Goal: Task Accomplishment & Management: Manage account settings

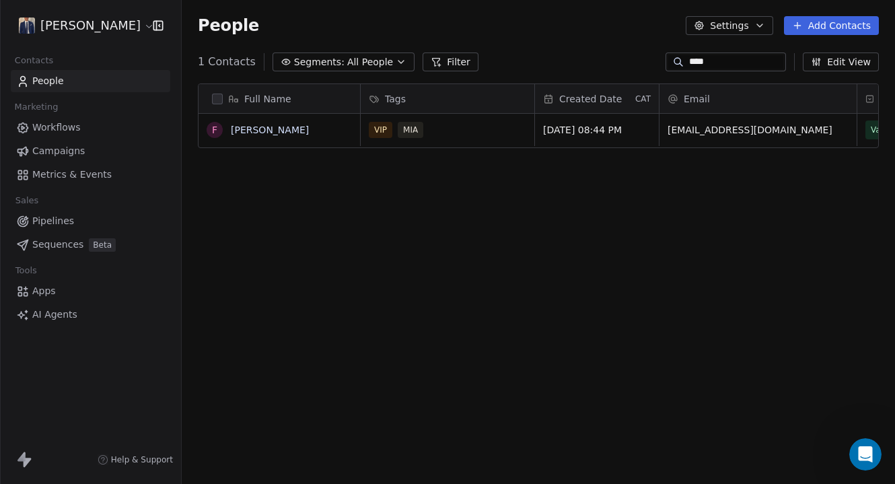
scroll to position [425, 713]
click at [98, 86] on link "People" at bounding box center [91, 81] width 160 height 22
click at [114, 30] on html "[PERSON_NAME] Contacts People Marketing Workflows Campaigns Metrics & Events Sa…" at bounding box center [447, 242] width 895 height 484
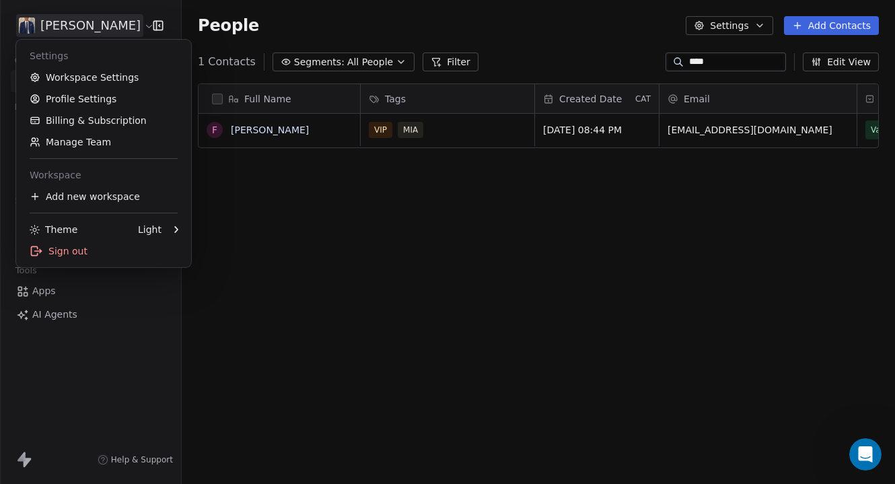
click at [114, 30] on html "[PERSON_NAME] Contacts People Marketing Workflows Campaigns Metrics & Events Sa…" at bounding box center [447, 242] width 895 height 484
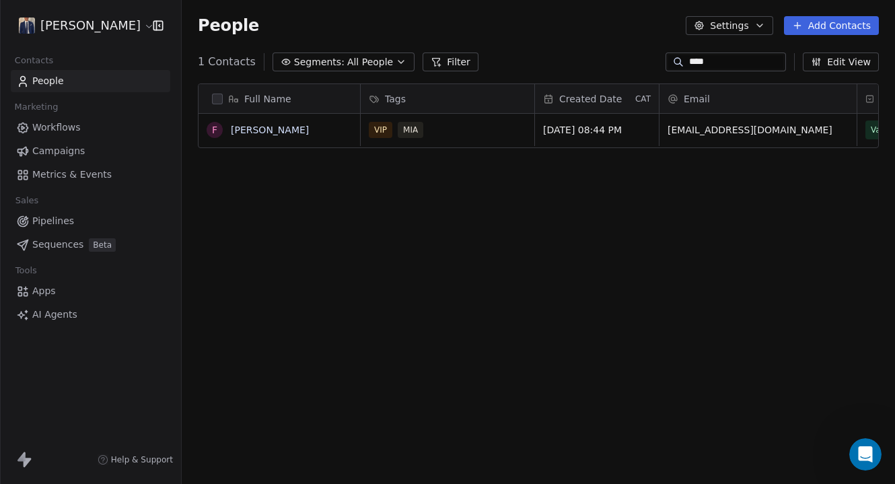
click at [76, 147] on span "Campaigns" at bounding box center [58, 151] width 52 height 14
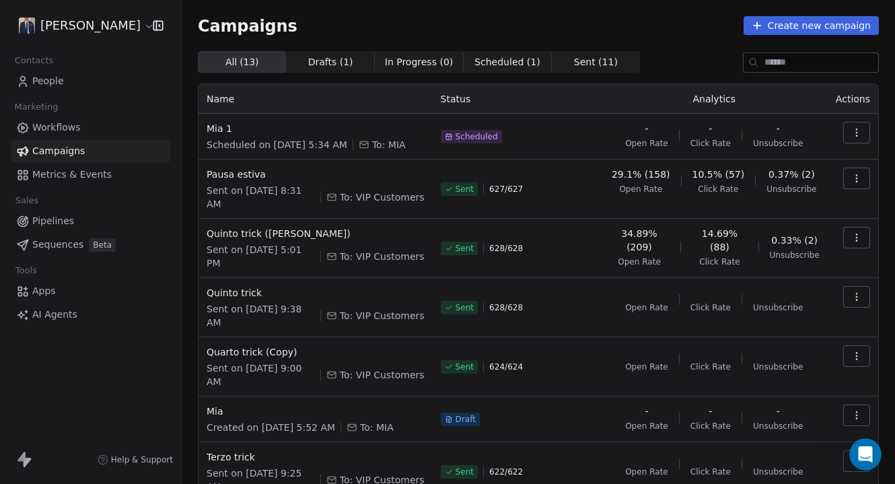
click at [854, 130] on icon "button" at bounding box center [856, 132] width 11 height 11
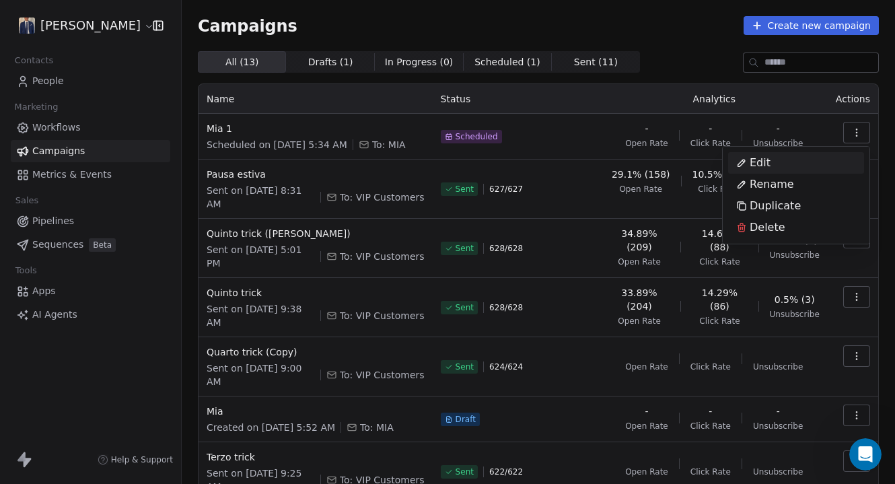
click at [769, 165] on div "Edit" at bounding box center [753, 163] width 50 height 22
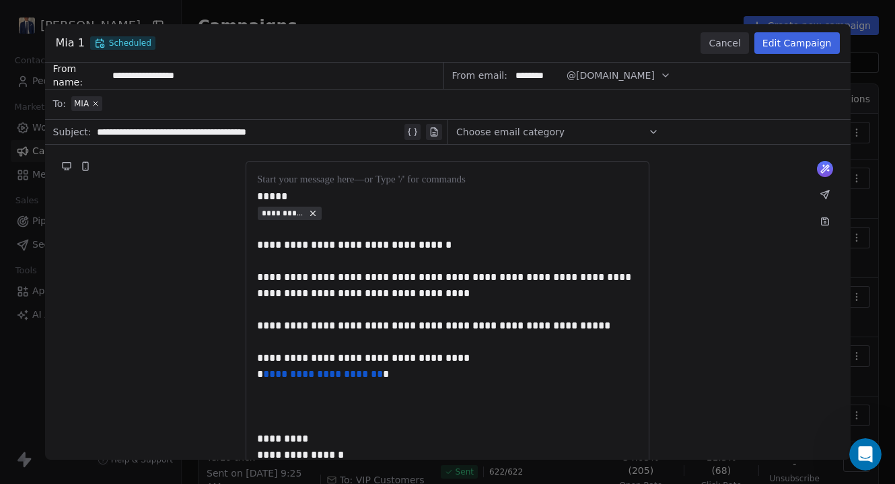
click at [808, 45] on button "Edit Campaign" at bounding box center [796, 43] width 85 height 22
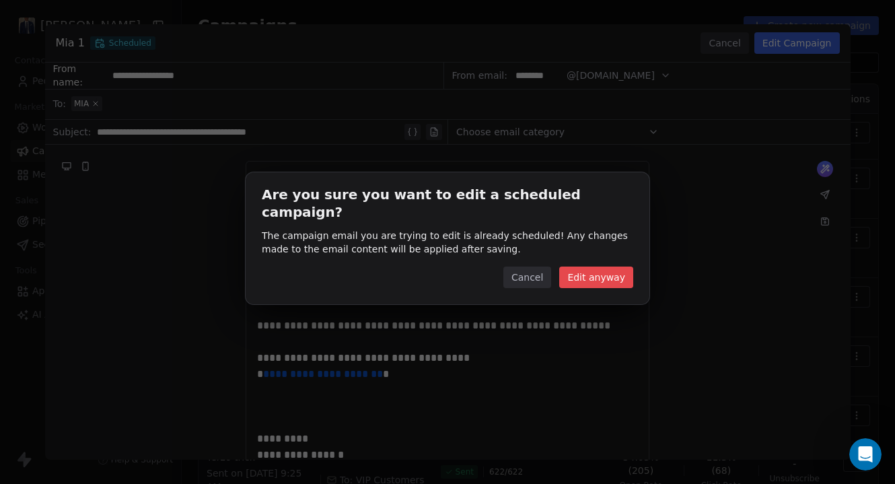
click at [597, 267] on button "Edit anyway" at bounding box center [596, 278] width 74 height 22
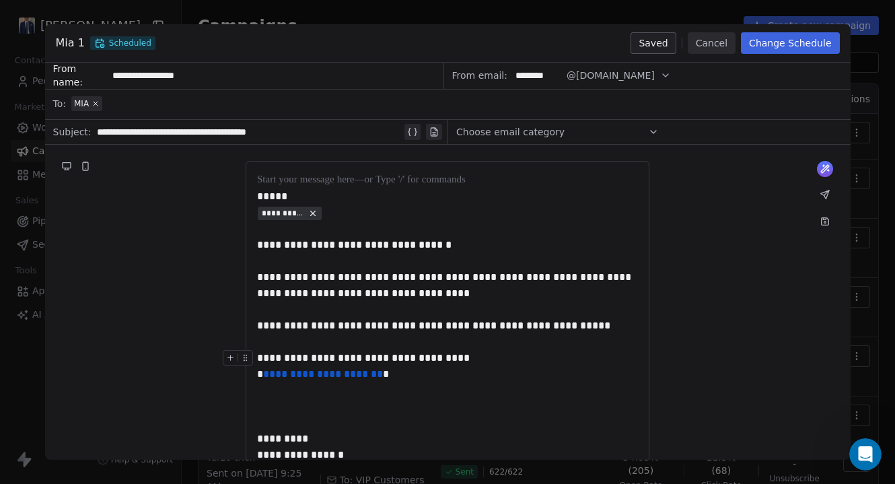
click at [456, 360] on div "**********" at bounding box center [447, 358] width 381 height 16
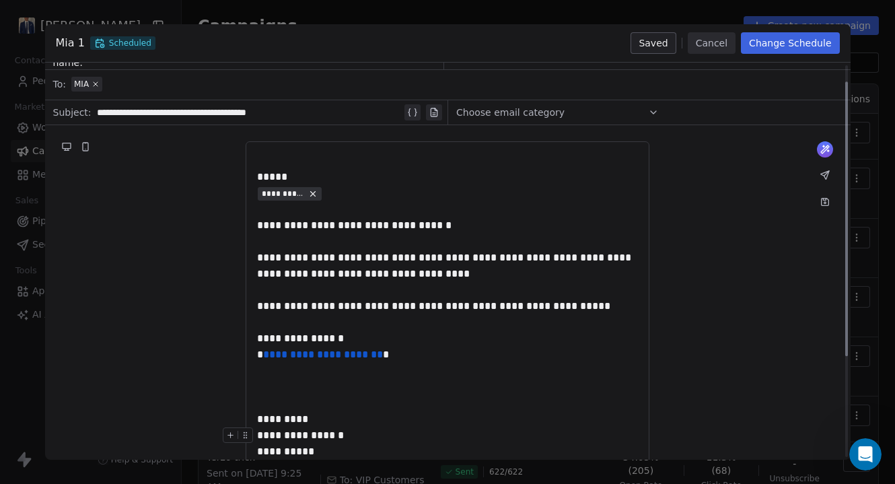
scroll to position [16, 0]
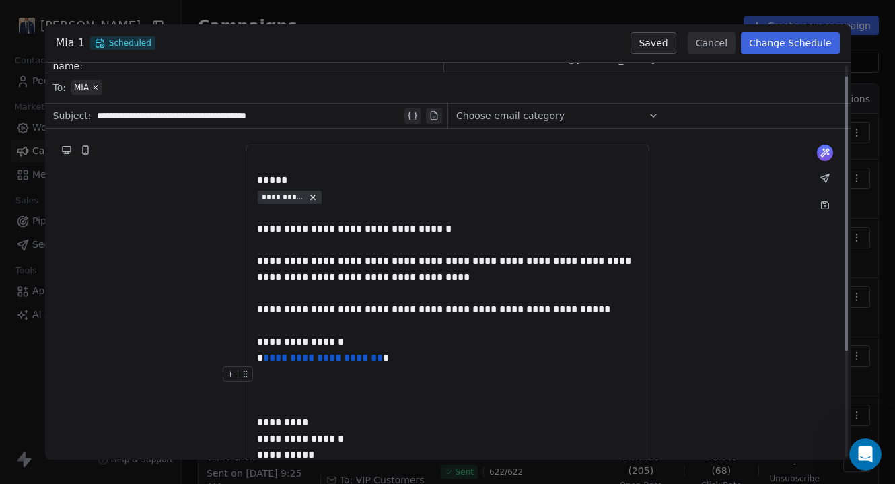
click at [354, 398] on div at bounding box center [447, 390] width 381 height 48
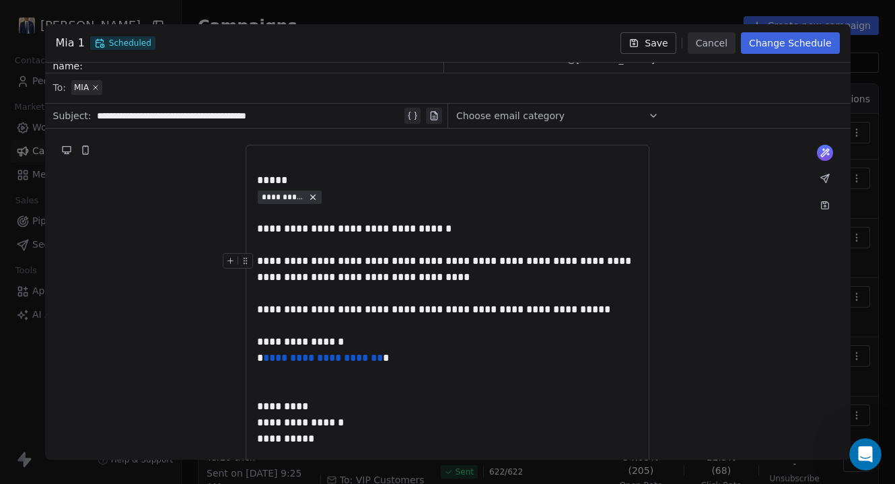
click at [397, 260] on div "**********" at bounding box center [447, 269] width 381 height 32
click at [581, 310] on div "**********" at bounding box center [447, 310] width 381 height 16
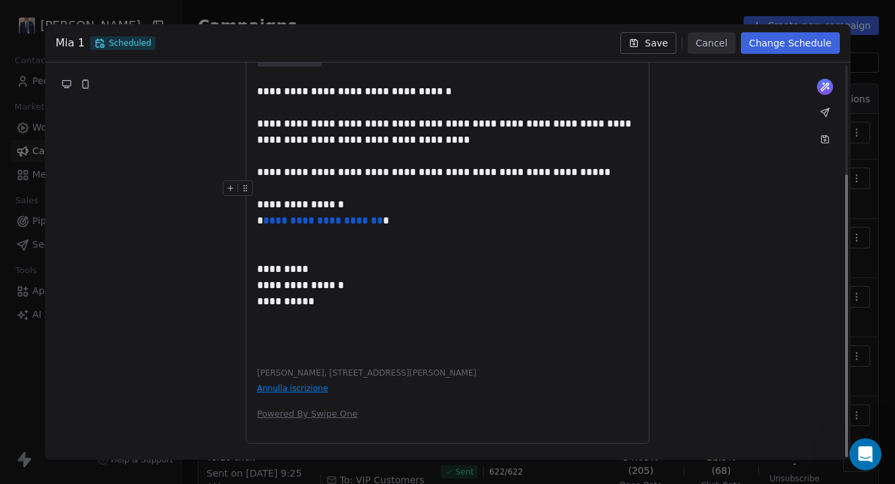
scroll to position [153, 0]
click at [667, 40] on button "Save" at bounding box center [648, 43] width 55 height 22
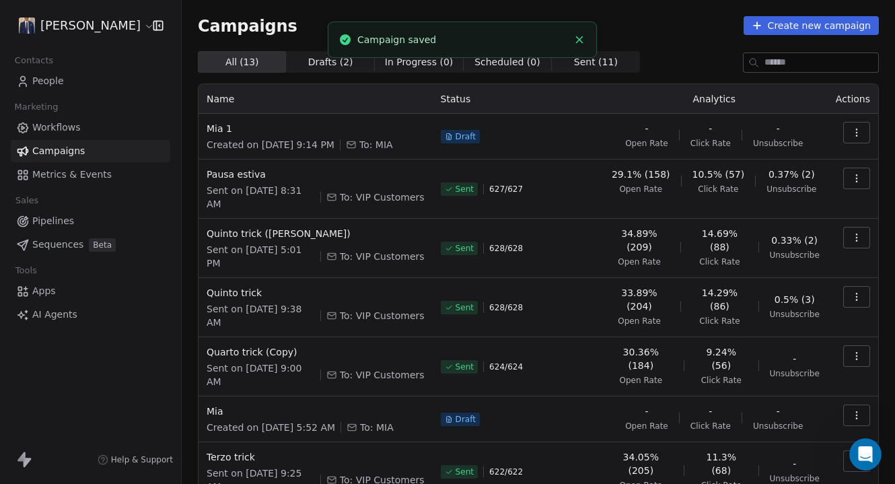
click at [856, 137] on icon "button" at bounding box center [856, 132] width 11 height 11
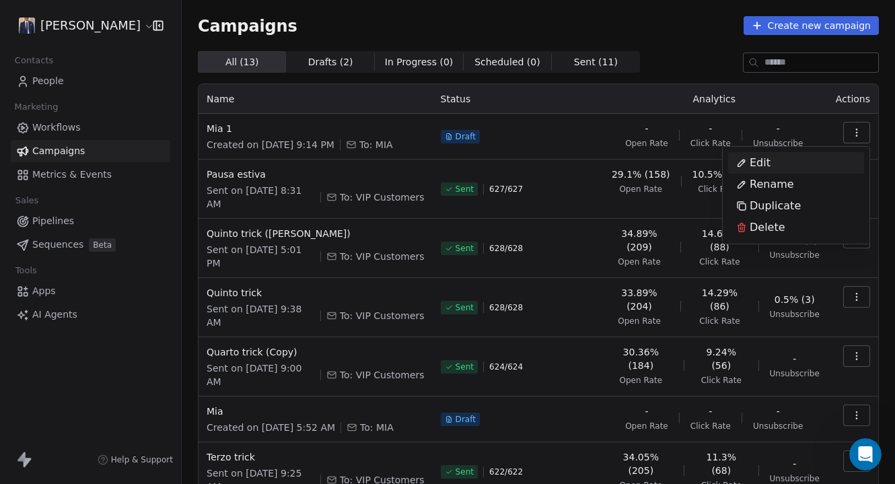
click at [224, 130] on html "[PERSON_NAME] Contacts People Marketing Workflows Campaigns Metrics & Events Sa…" at bounding box center [447, 242] width 895 height 484
click at [216, 129] on span "Mia 1" at bounding box center [316, 128] width 218 height 13
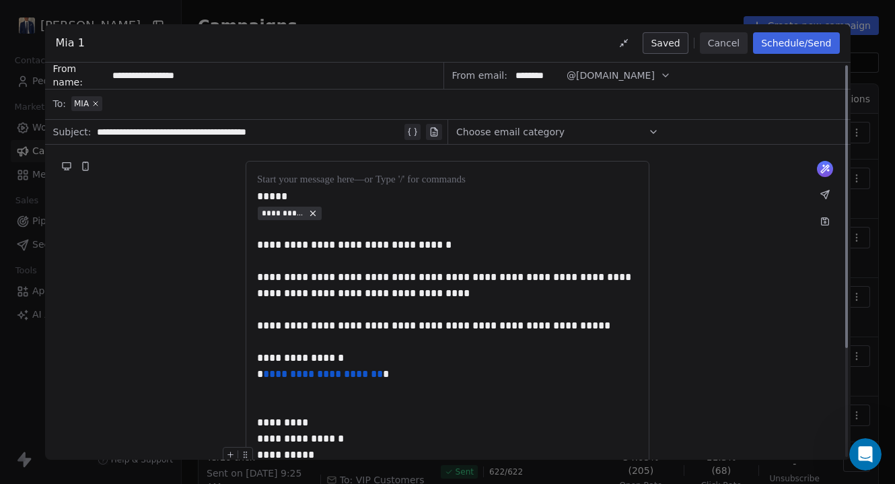
scroll to position [0, 0]
click at [822, 40] on button "Schedule/Send" at bounding box center [796, 43] width 86 height 22
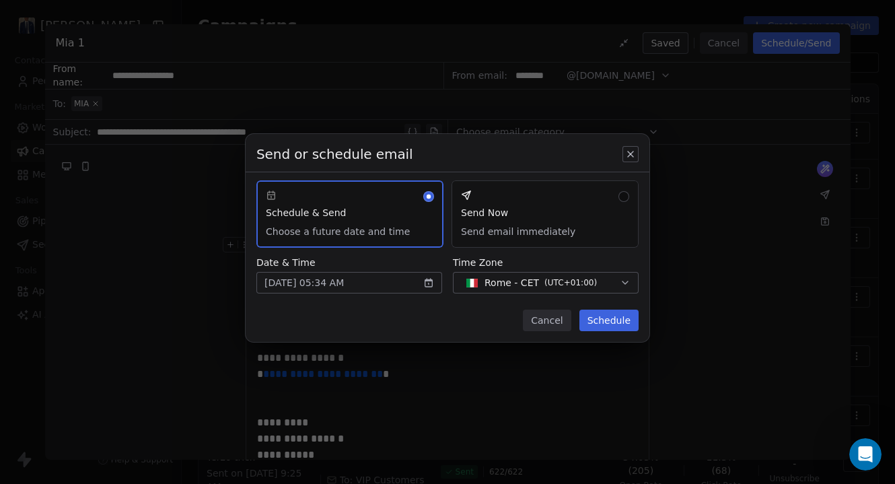
click at [614, 318] on button "Schedule" at bounding box center [608, 321] width 59 height 22
